Goal: Information Seeking & Learning: Learn about a topic

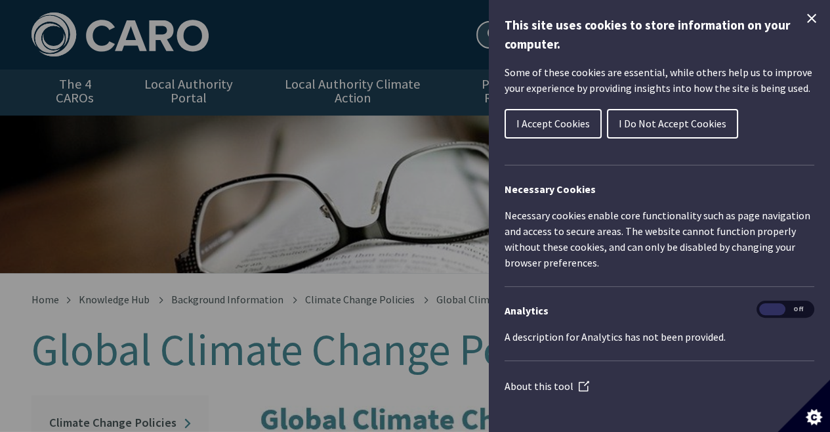
click at [563, 123] on span "I Accept Cookies" at bounding box center [552, 123] width 73 height 13
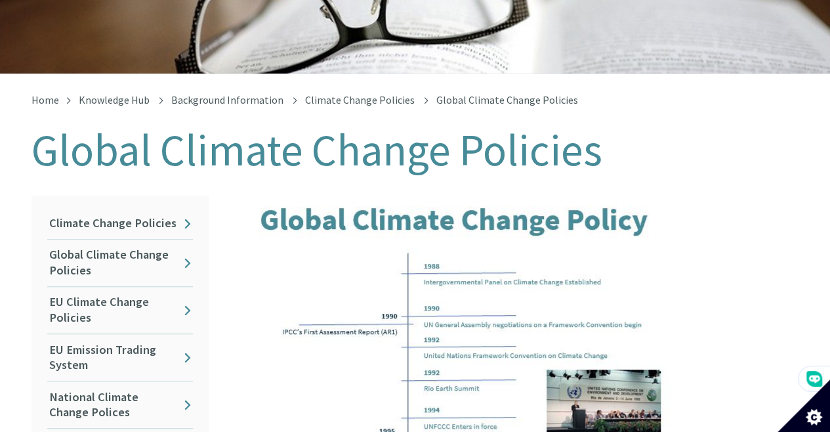
scroll to position [220, 0]
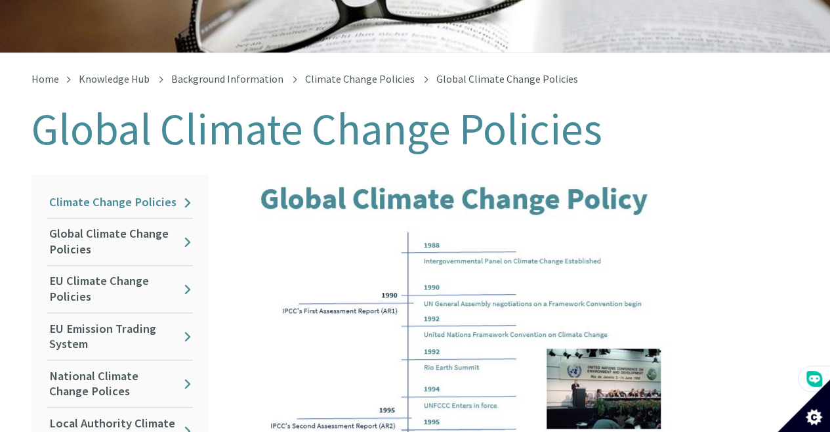
click at [186, 189] on link "Climate Change Policies" at bounding box center [120, 202] width 146 height 31
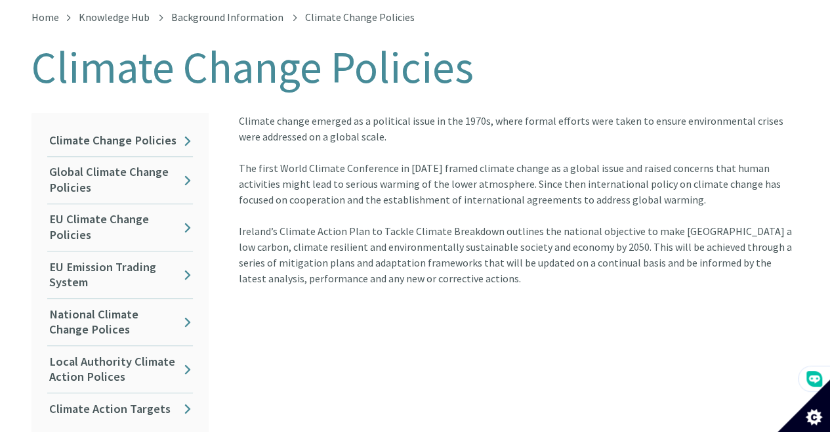
scroll to position [281, 0]
click at [185, 130] on link "Climate Change Policies" at bounding box center [120, 142] width 146 height 31
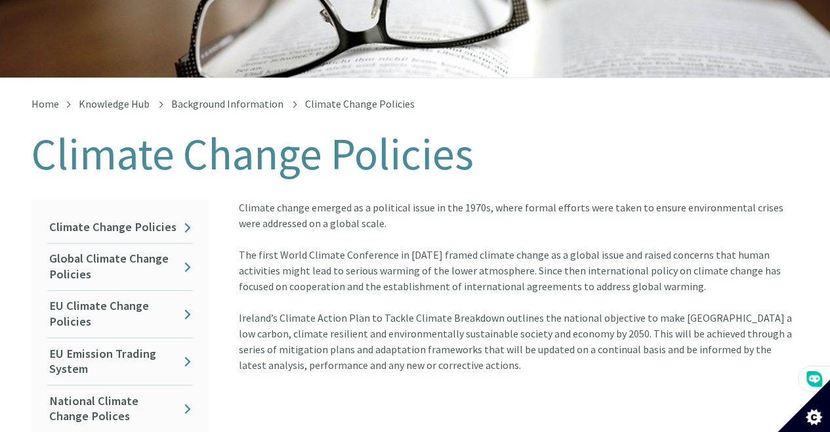
scroll to position [206, 0]
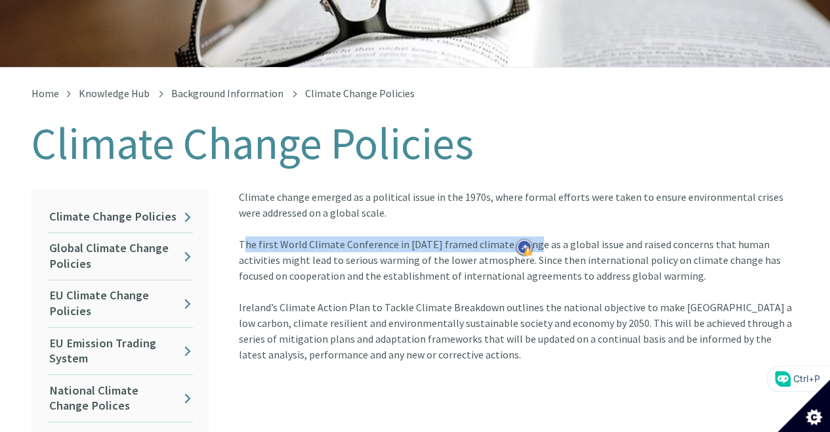
drag, startPoint x: 524, startPoint y: 232, endPoint x: 238, endPoint y: 232, distance: 285.9
click at [239, 232] on div "Climate change emerged as a political issue in the 1970s, where formal efforts …" at bounding box center [519, 244] width 560 height 110
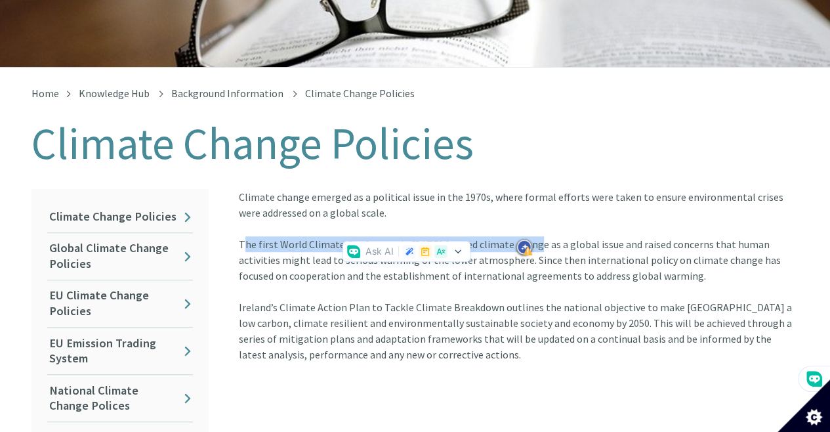
copy div "The first World Climate Conference in 1979 framed climate change"
